Goal: Entertainment & Leisure: Consume media (video, audio)

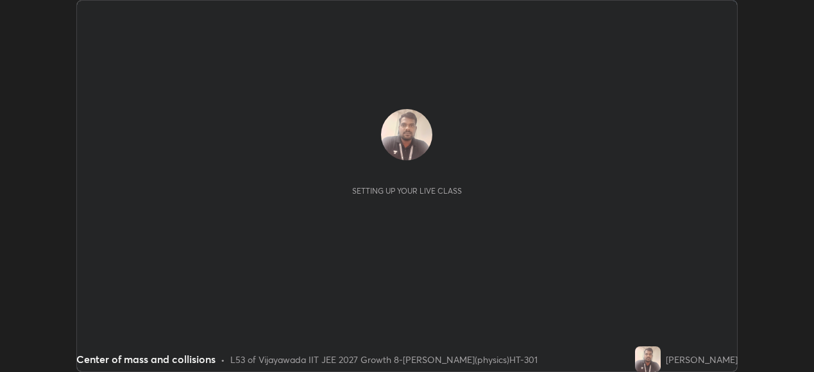
scroll to position [372, 813]
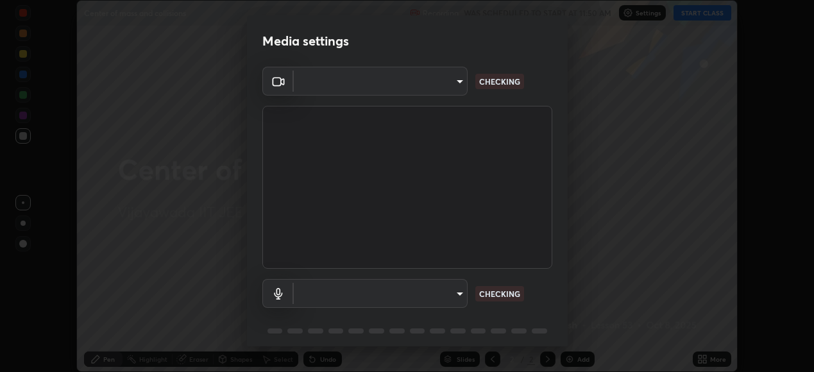
type input "44b777b82374ac078eb70df5edda96661ea385b8fce9926d9fdfc0f7fdced52a"
type input "49f22bf1d03796d9a492fb2e98dca0e413bddc389ca4f9682804dcff946fe633"
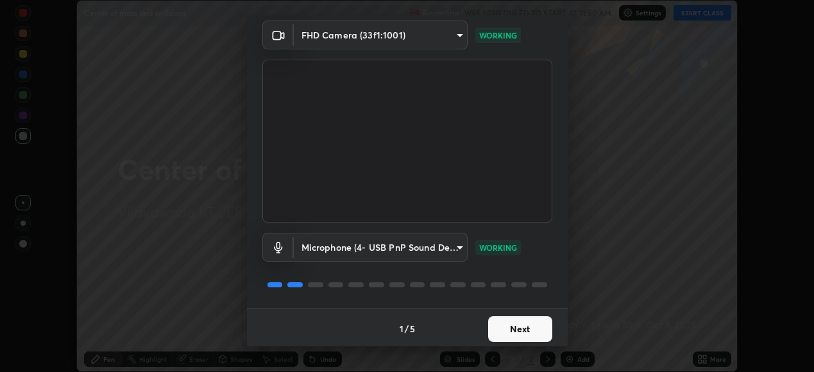
scroll to position [49, 0]
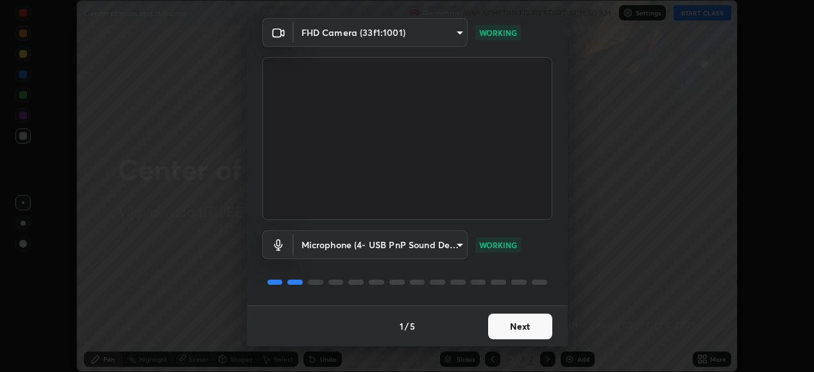
click at [519, 323] on button "Next" at bounding box center [520, 327] width 64 height 26
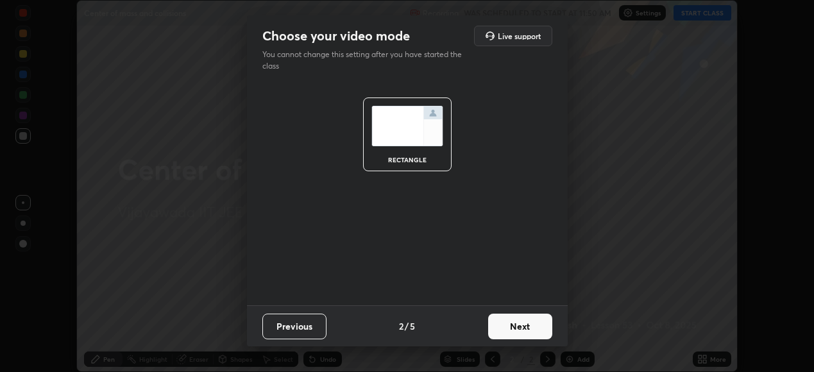
click at [523, 319] on button "Next" at bounding box center [520, 327] width 64 height 26
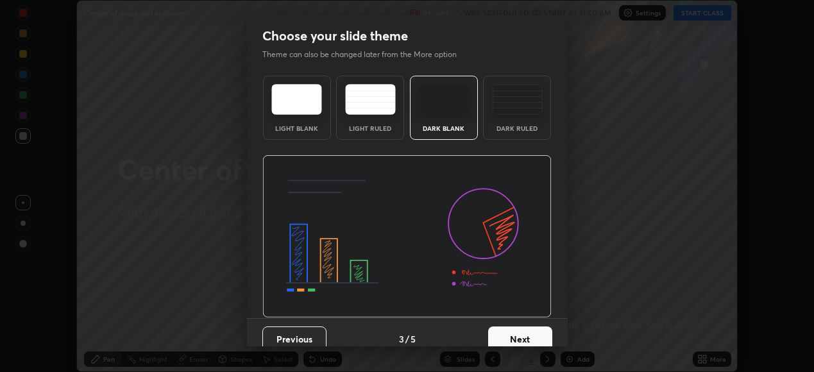
scroll to position [13, 0]
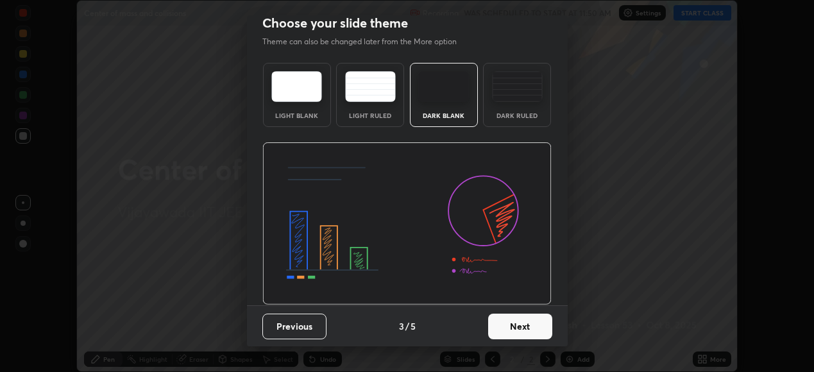
click at [506, 323] on button "Next" at bounding box center [520, 327] width 64 height 26
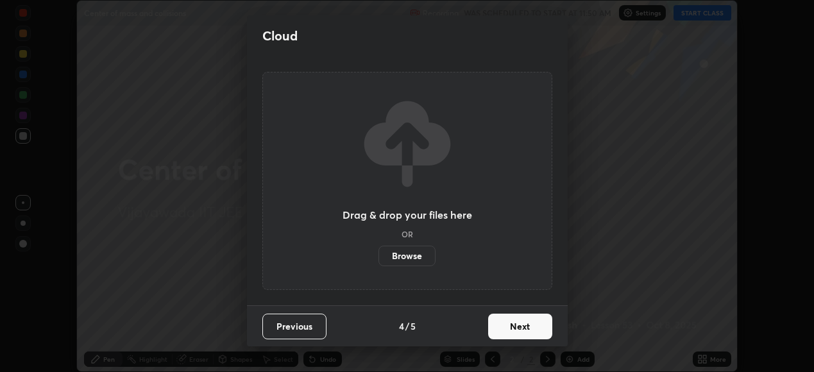
click at [514, 321] on button "Next" at bounding box center [520, 327] width 64 height 26
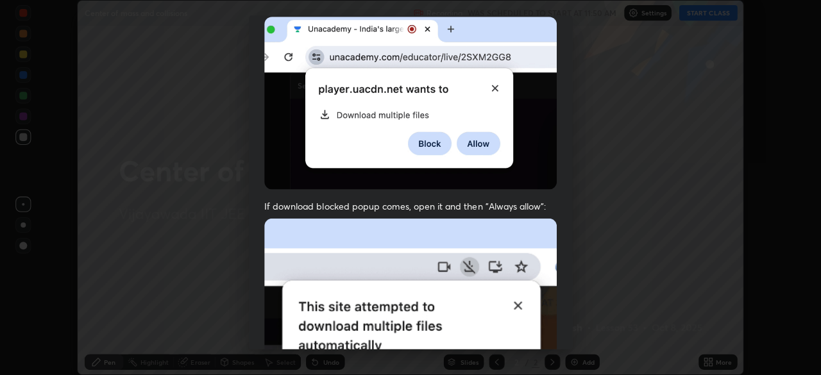
scroll to position [310, 0]
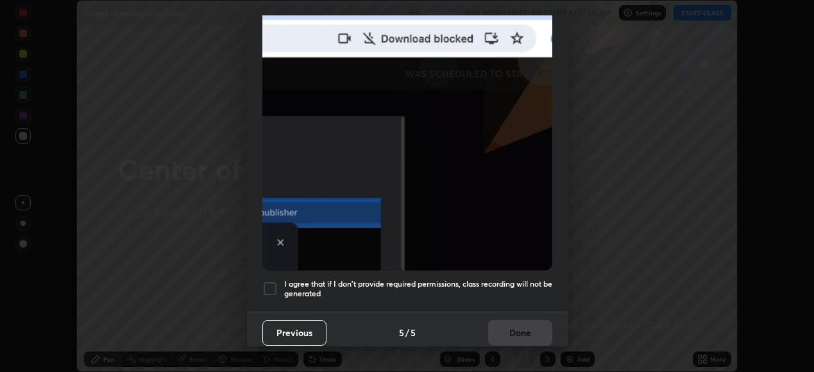
click at [269, 285] on div at bounding box center [269, 288] width 15 height 15
click at [512, 322] on button "Done" at bounding box center [520, 333] width 64 height 26
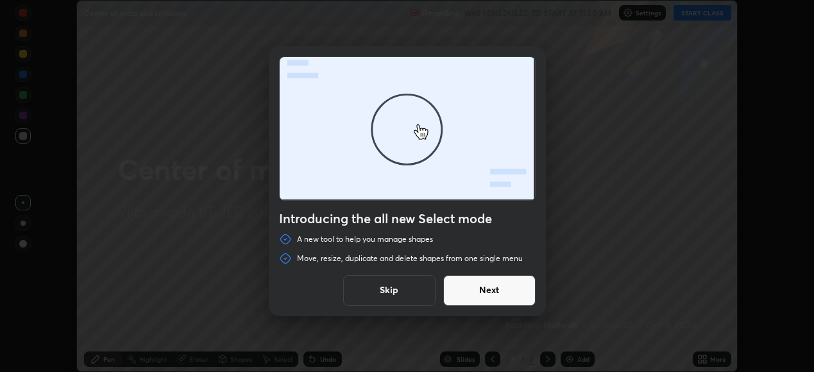
click at [413, 287] on button "Skip" at bounding box center [389, 290] width 92 height 31
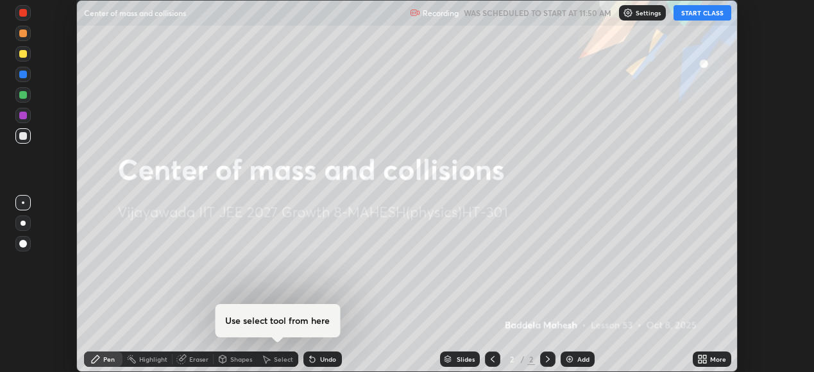
click at [693, 12] on button "START CLASS" at bounding box center [702, 12] width 58 height 15
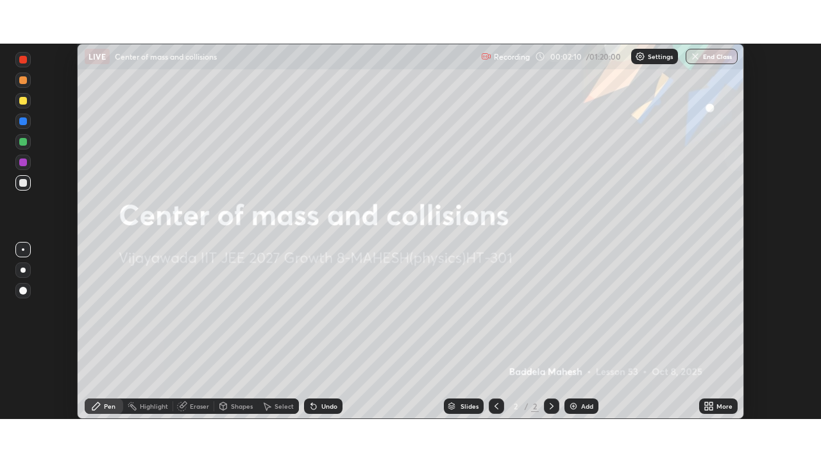
scroll to position [375, 821]
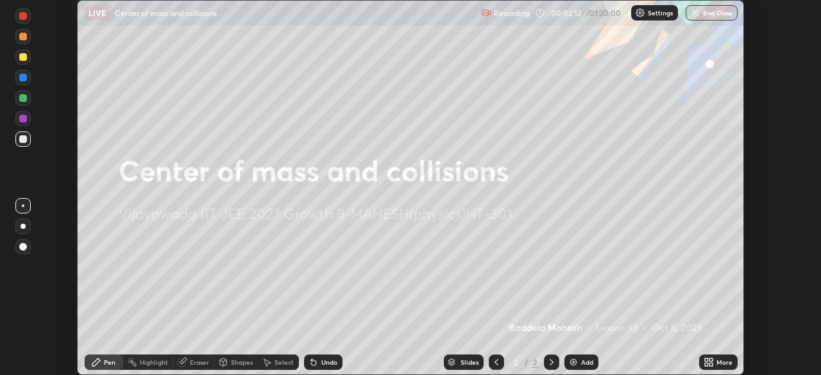
click at [712, 360] on icon at bounding box center [710, 359] width 3 height 3
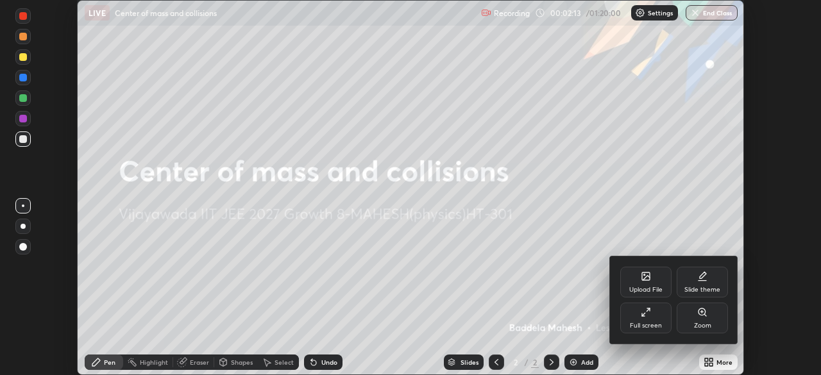
click at [644, 321] on div "Full screen" at bounding box center [645, 318] width 51 height 31
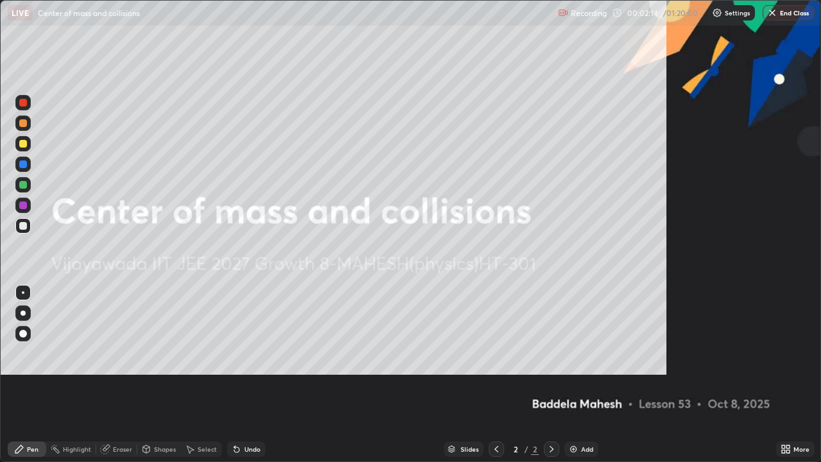
scroll to position [462, 821]
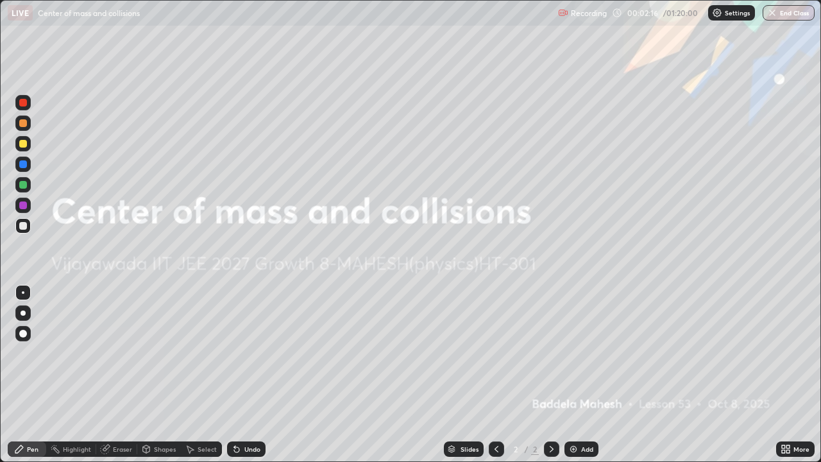
click at [578, 371] on div "Add" at bounding box center [581, 448] width 34 height 15
